Goal: Obtain resource: Obtain resource

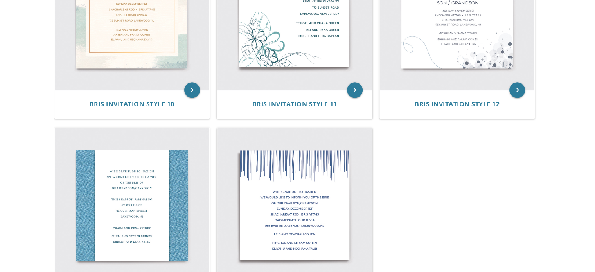
scroll to position [930, 0]
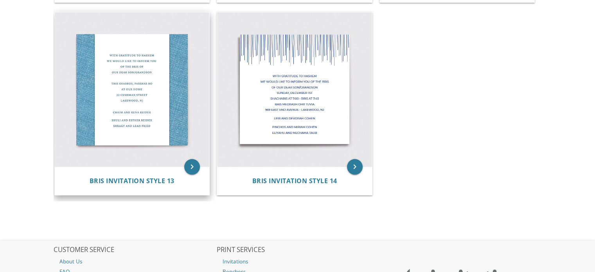
click at [149, 67] on img at bounding box center [132, 89] width 155 height 155
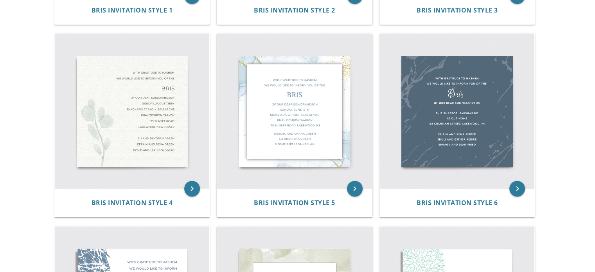
scroll to position [330, 0]
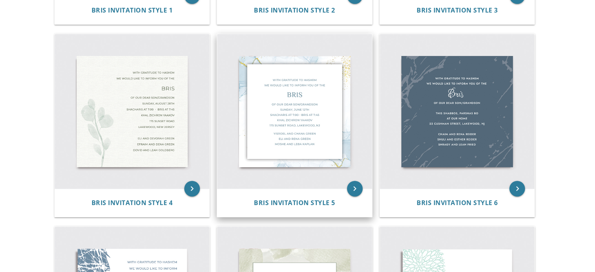
click at [286, 93] on img at bounding box center [294, 111] width 155 height 155
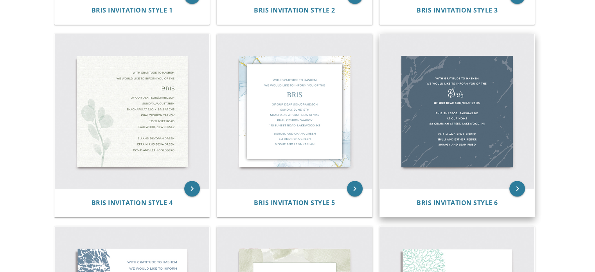
click at [440, 98] on img at bounding box center [457, 111] width 155 height 155
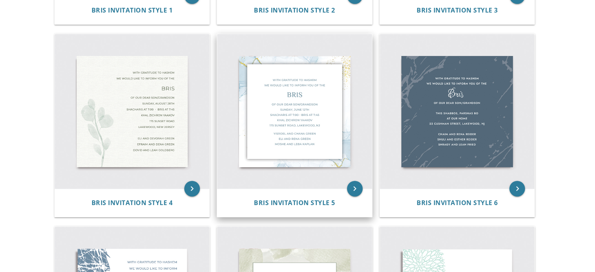
click at [299, 111] on img at bounding box center [294, 111] width 155 height 155
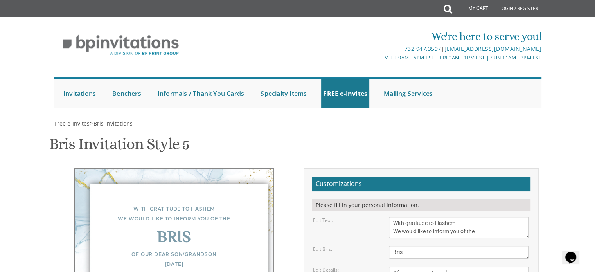
scroll to position [168, 0]
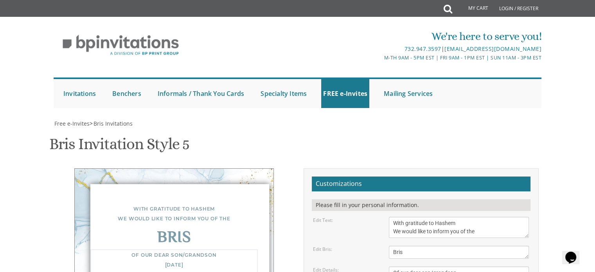
drag, startPoint x: 451, startPoint y: 128, endPoint x: 392, endPoint y: 131, distance: 58.8
drag, startPoint x: 453, startPoint y: 128, endPoint x: 394, endPoint y: 130, distance: 58.7
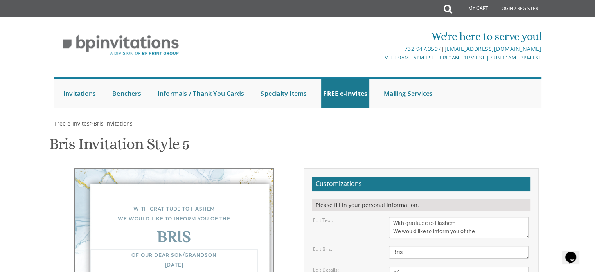
type textarea "Of our dear son [DATE] Shacharis at 8:00 • Bris approximately 8:50 Khal Ahavas …"
drag, startPoint x: 466, startPoint y: 180, endPoint x: 352, endPoint y: 142, distance: 119.7
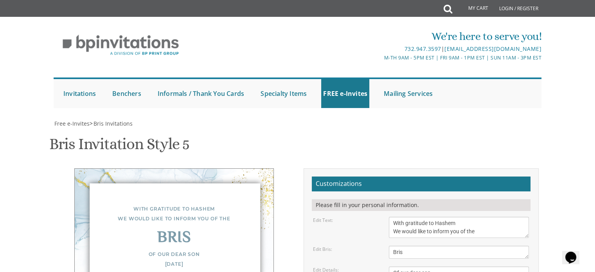
type textarea "[PERSON_NAME] [PERSON_NAME] and [PERSON_NAME]"
click at [435, 246] on textarea "Bris" at bounding box center [459, 252] width 140 height 13
drag, startPoint x: 334, startPoint y: 197, endPoint x: 335, endPoint y: 207, distance: 9.8
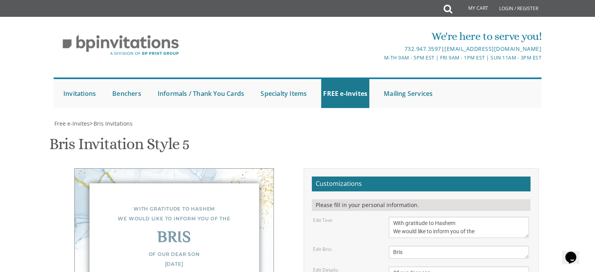
type input "[EMAIL_ADDRESS][DOMAIN_NAME]"
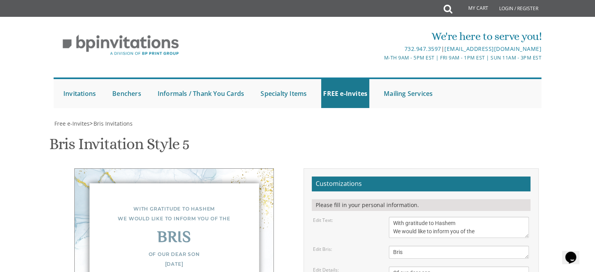
click at [215, 249] on div "Of our dear son [DATE] Shacharis at 8:00 • Bris approximately 8:50 Khal Ahavas …" at bounding box center [174, 273] width 168 height 49
